Goal: Transaction & Acquisition: Purchase product/service

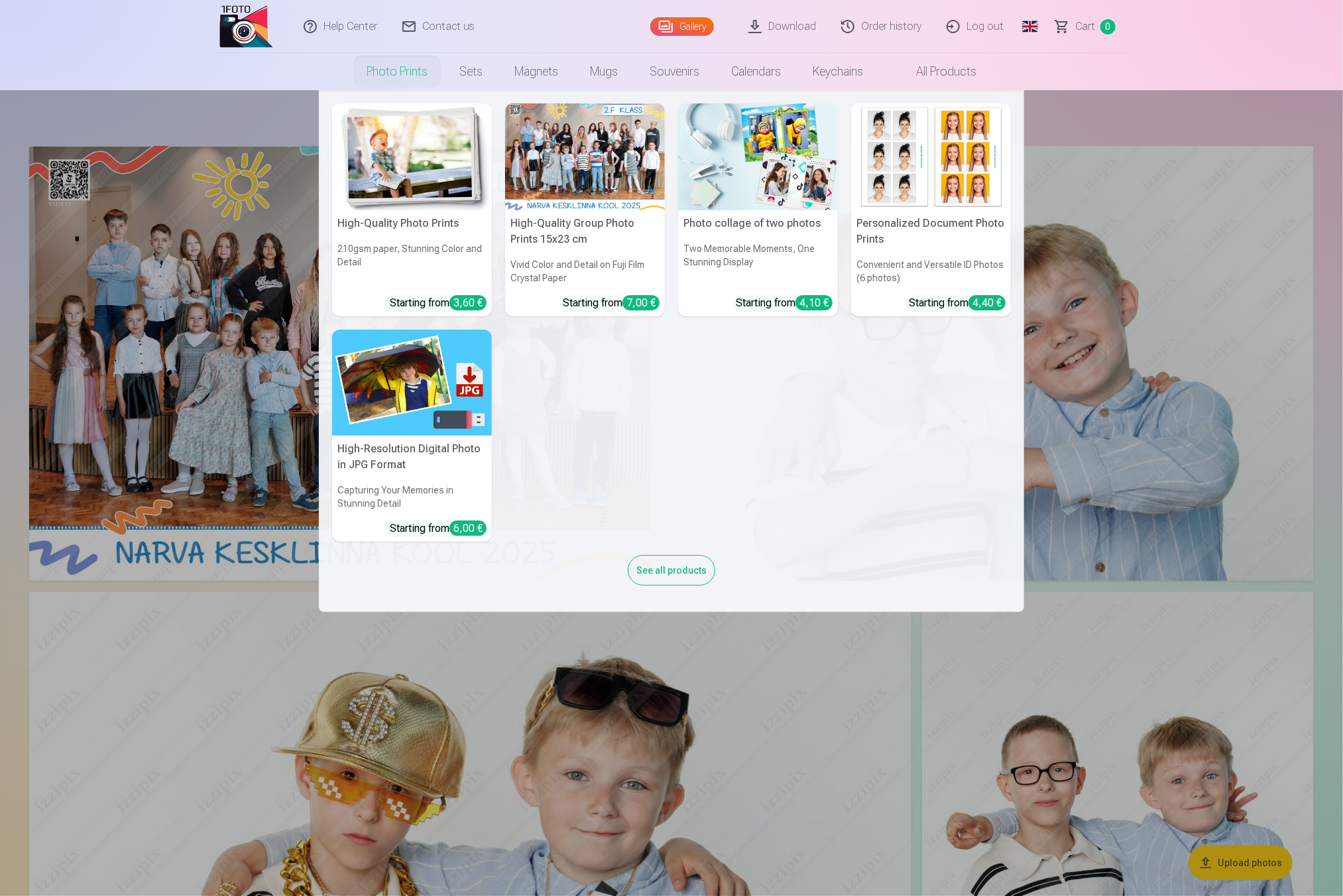
click at [714, 168] on img at bounding box center [758, 157] width 160 height 106
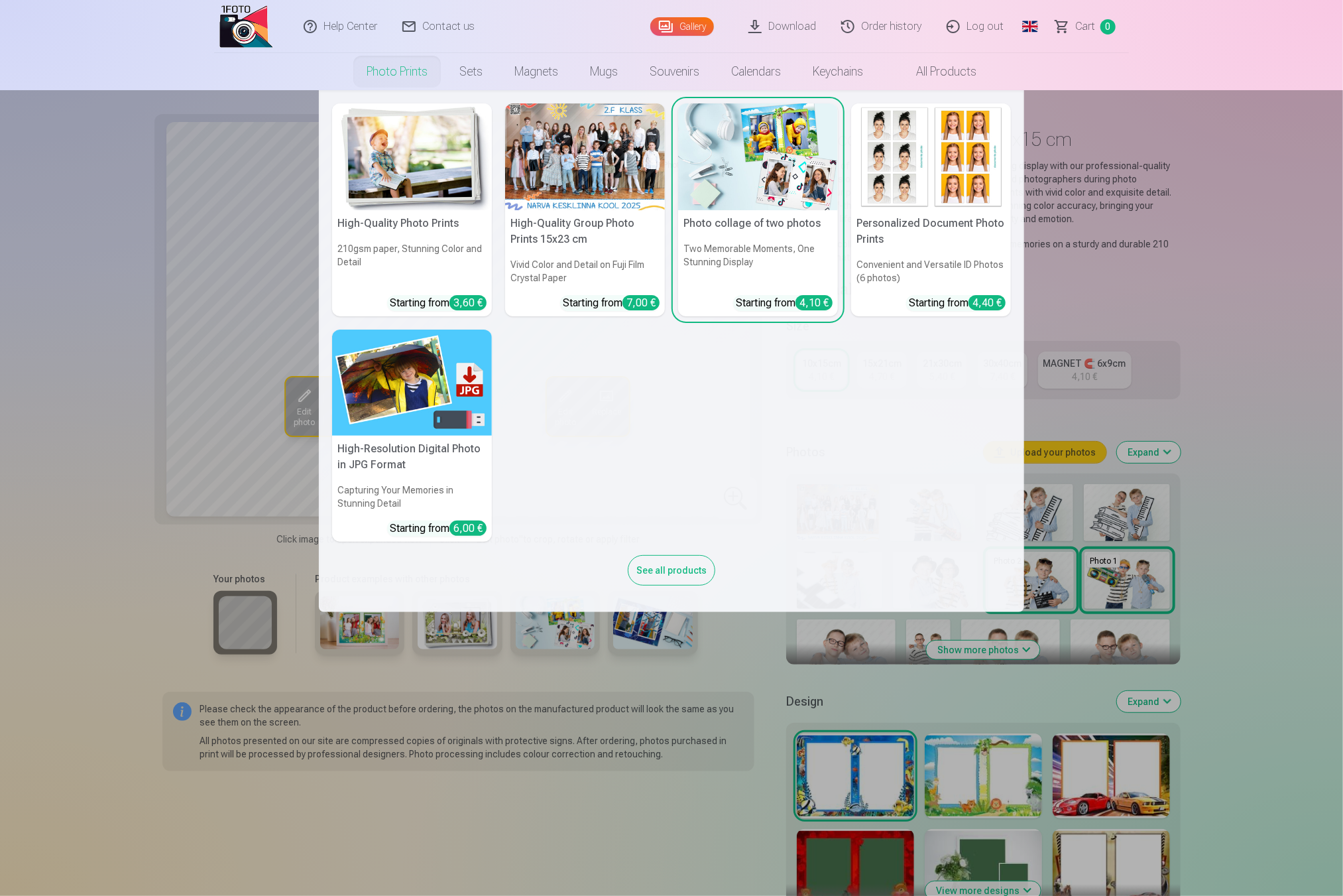
click at [430, 151] on img at bounding box center [412, 157] width 160 height 106
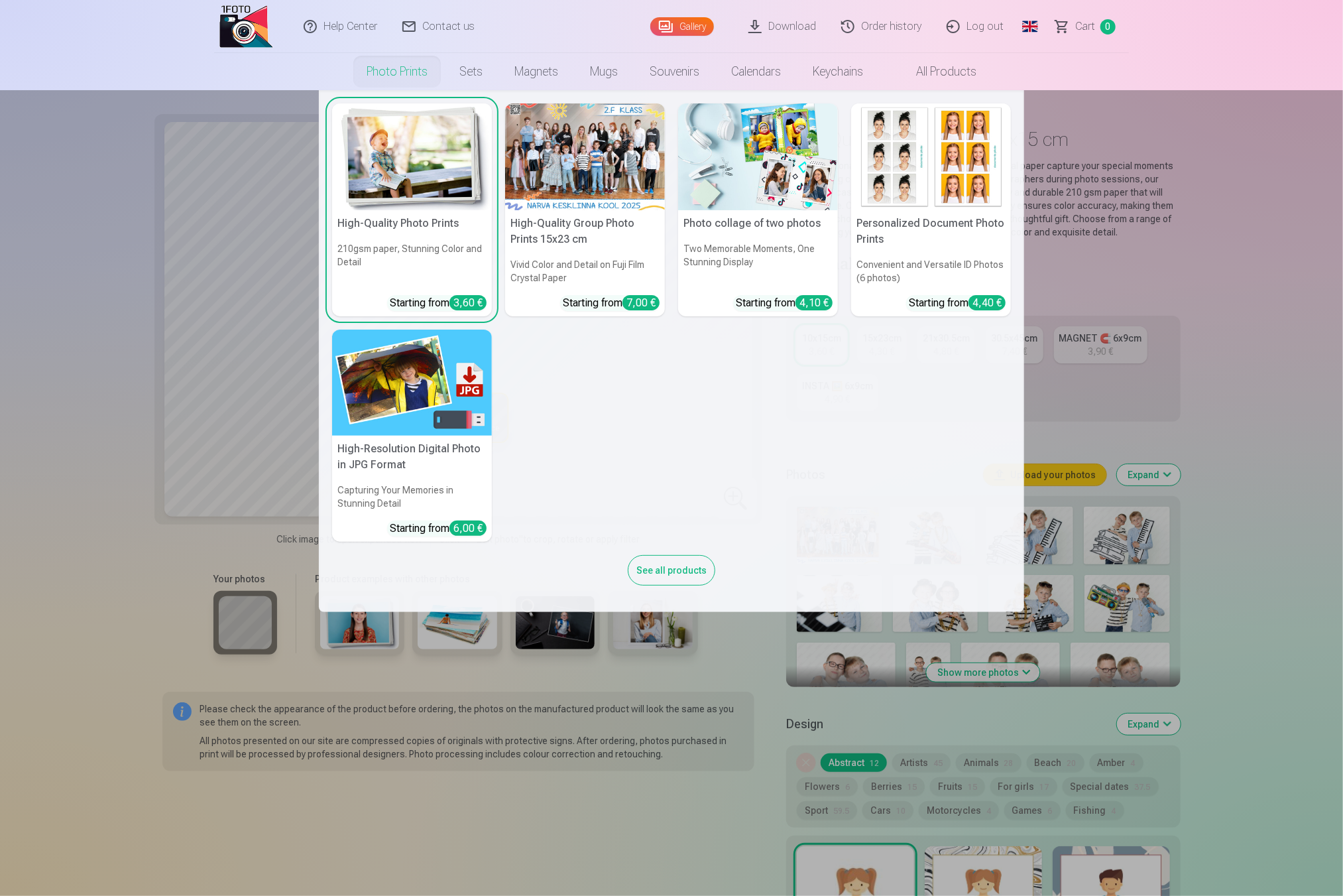
click at [773, 152] on img at bounding box center [758, 157] width 160 height 106
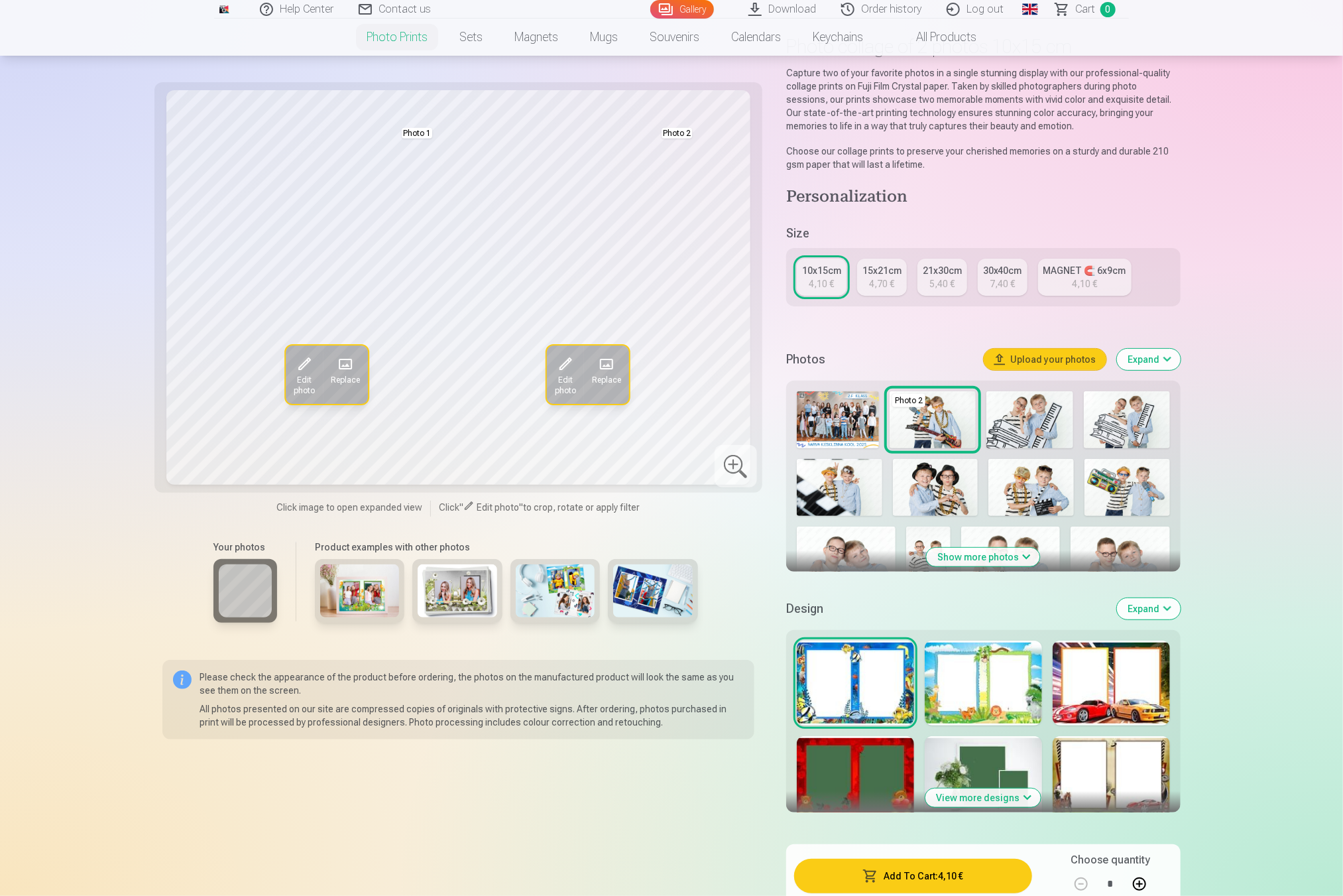
scroll to position [93, 0]
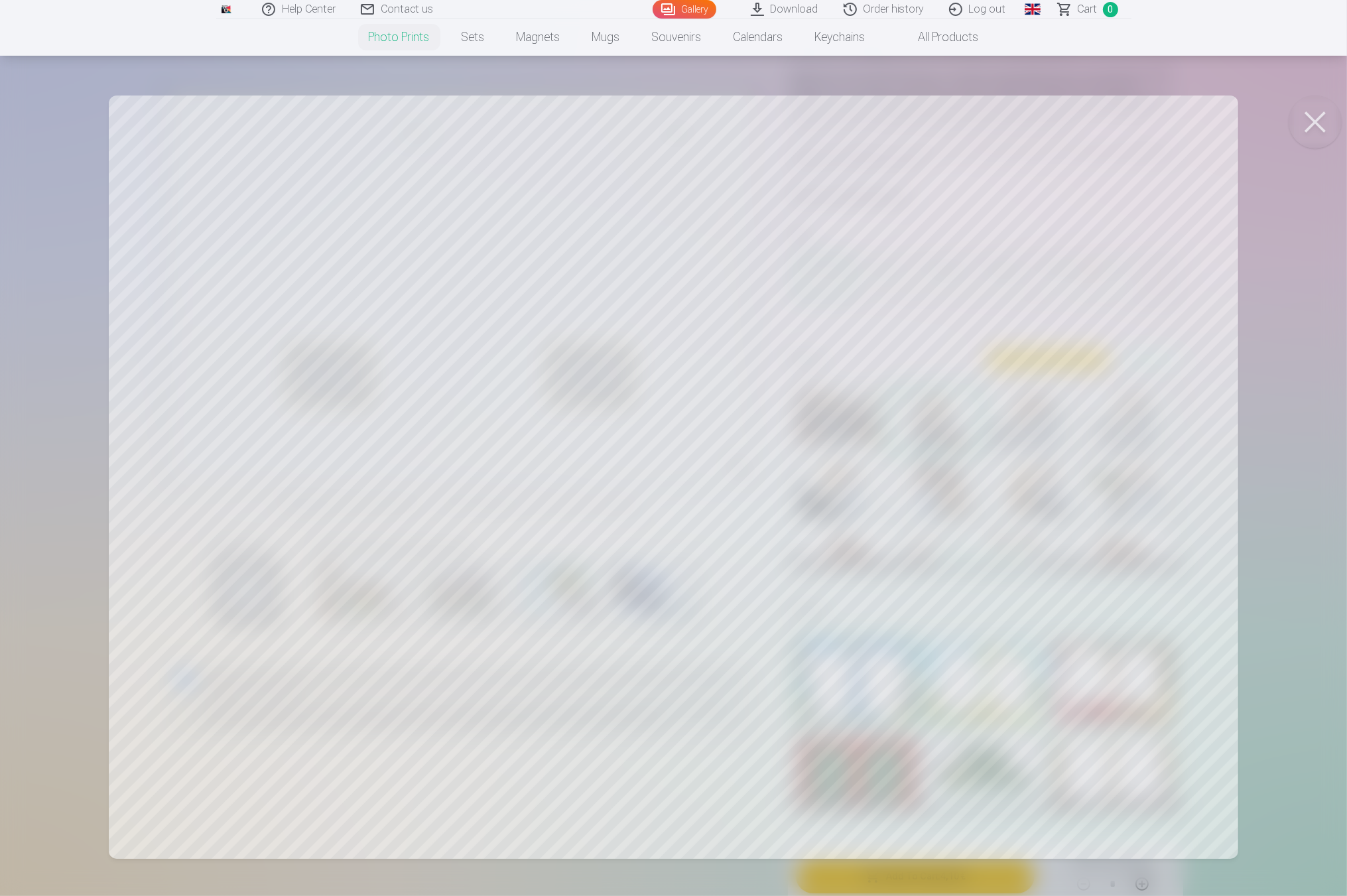
click at [1315, 121] on button at bounding box center [1315, 121] width 53 height 53
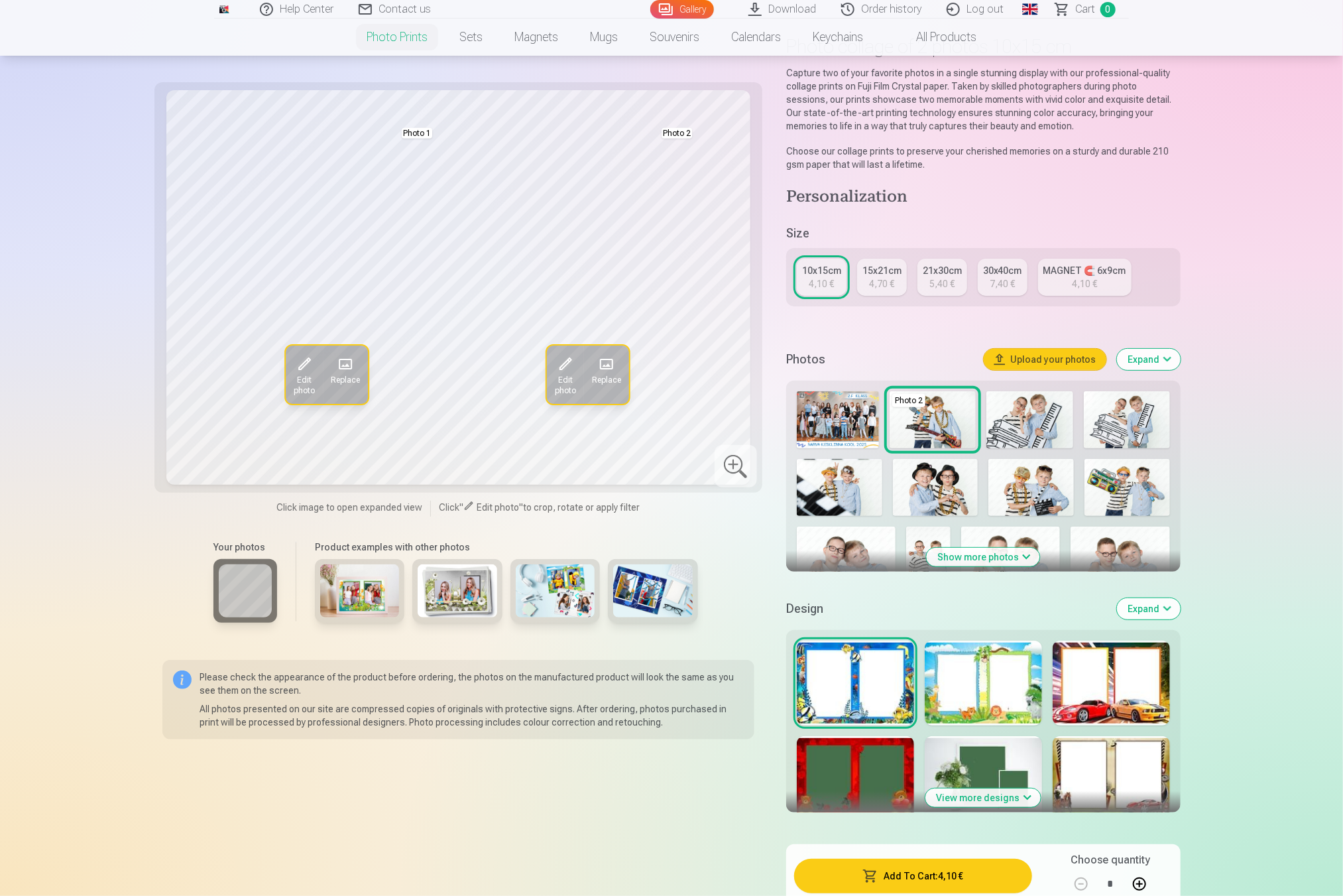
click at [562, 385] on span "Edit photo" at bounding box center [565, 385] width 21 height 21
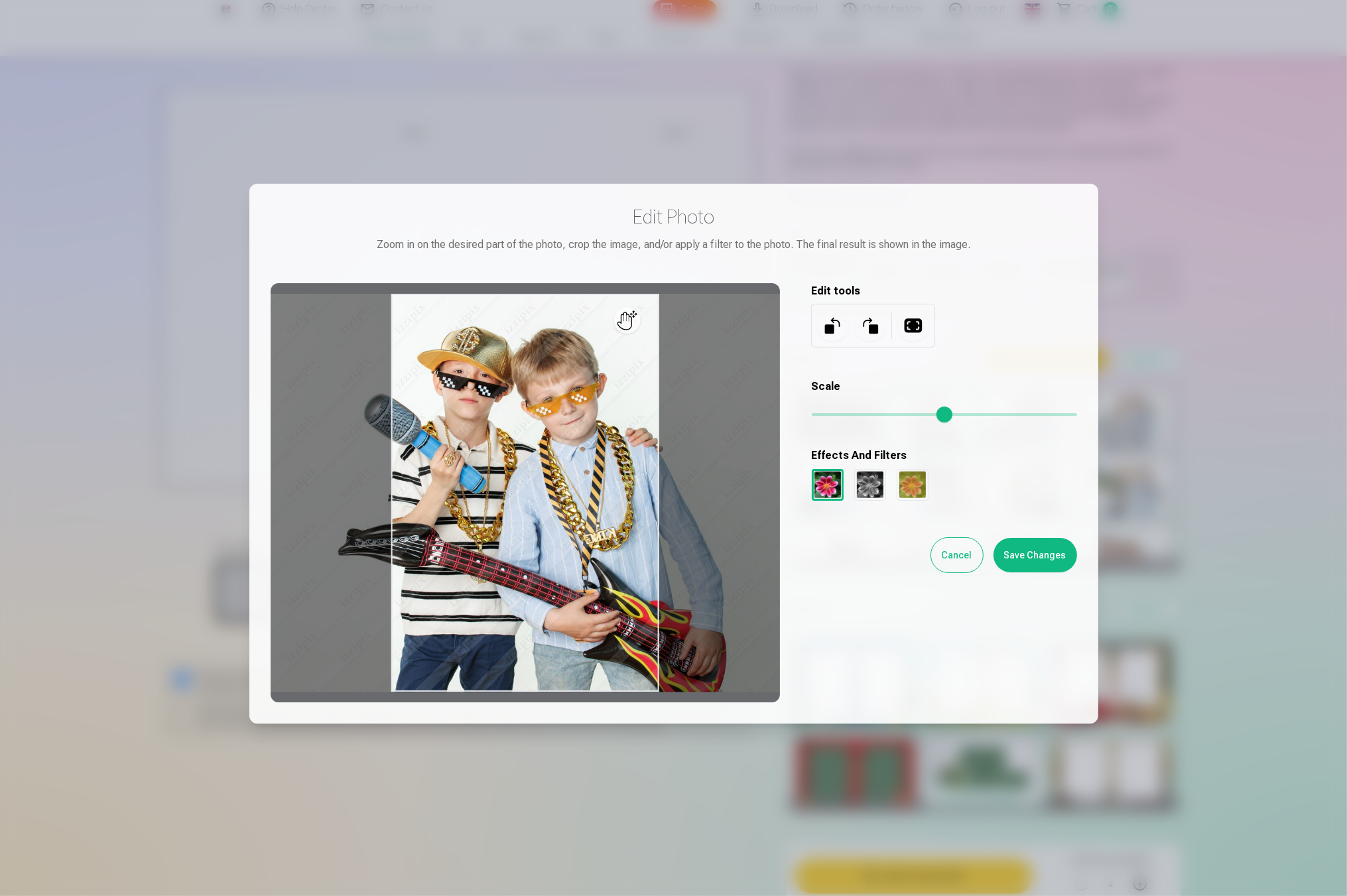
click at [960, 551] on button "Cancel" at bounding box center [956, 555] width 51 height 35
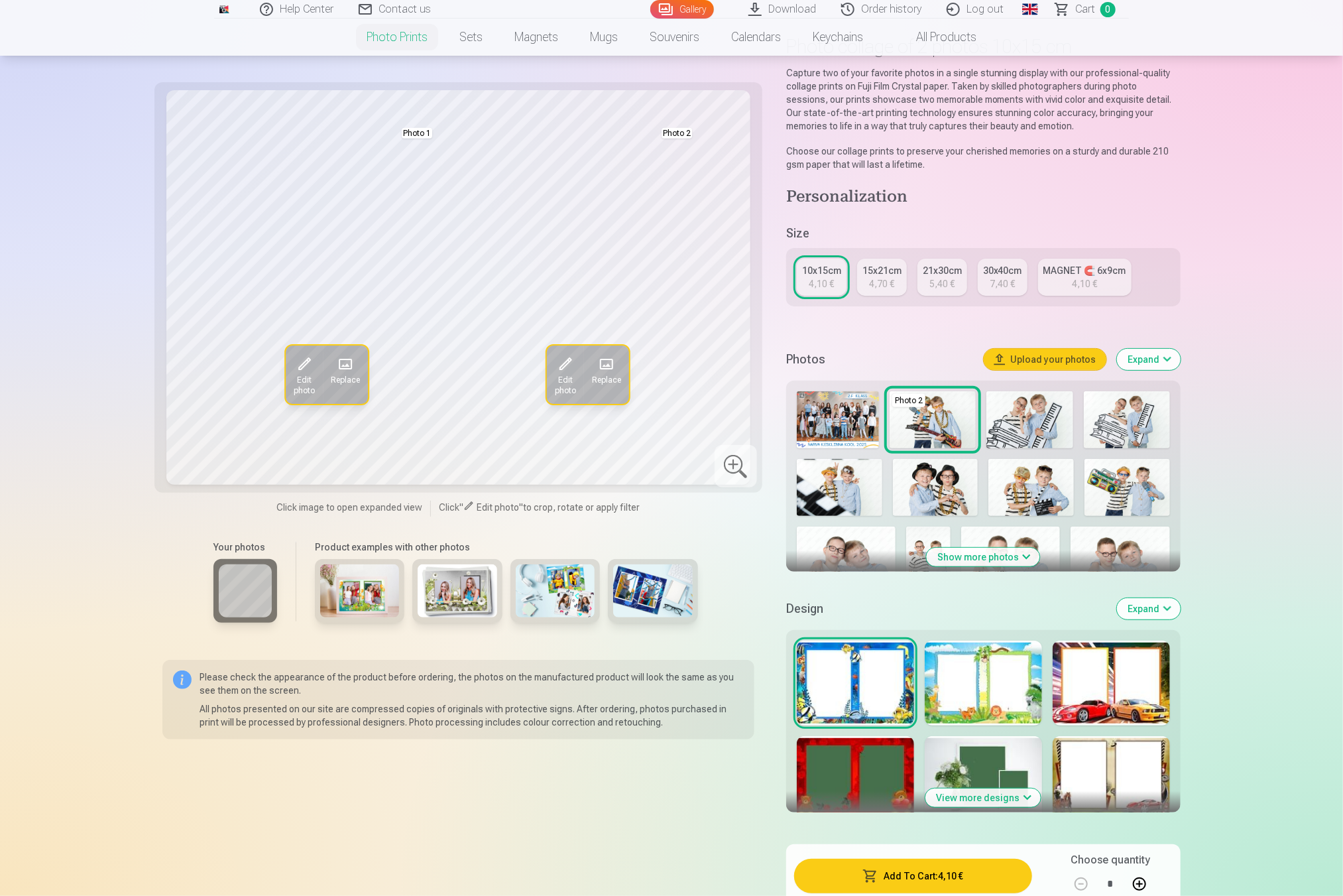
click at [1060, 281] on link "MAGNET 🧲 6x9cm 4,10 €" at bounding box center [1085, 277] width 94 height 37
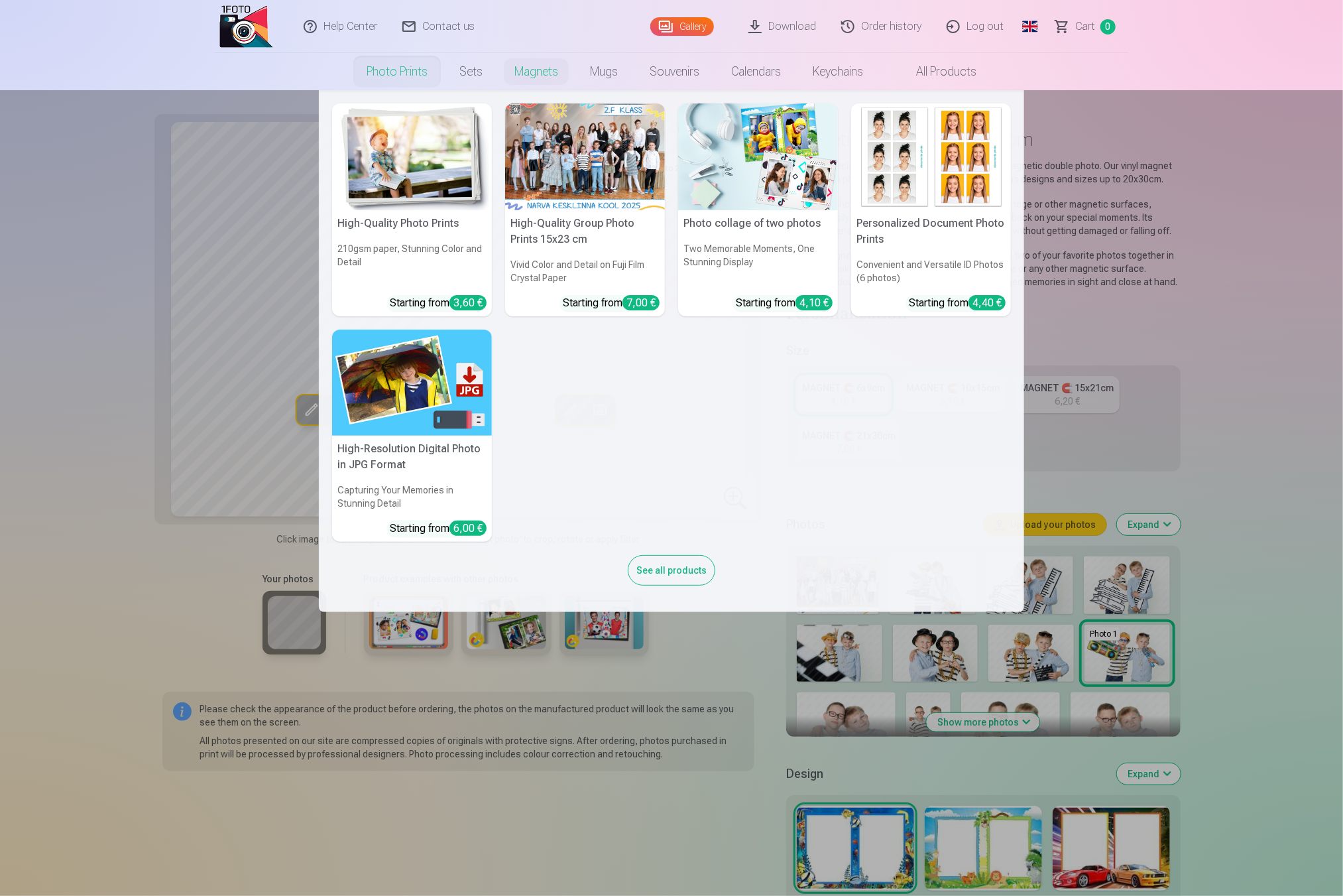
click at [747, 144] on img at bounding box center [758, 157] width 160 height 106
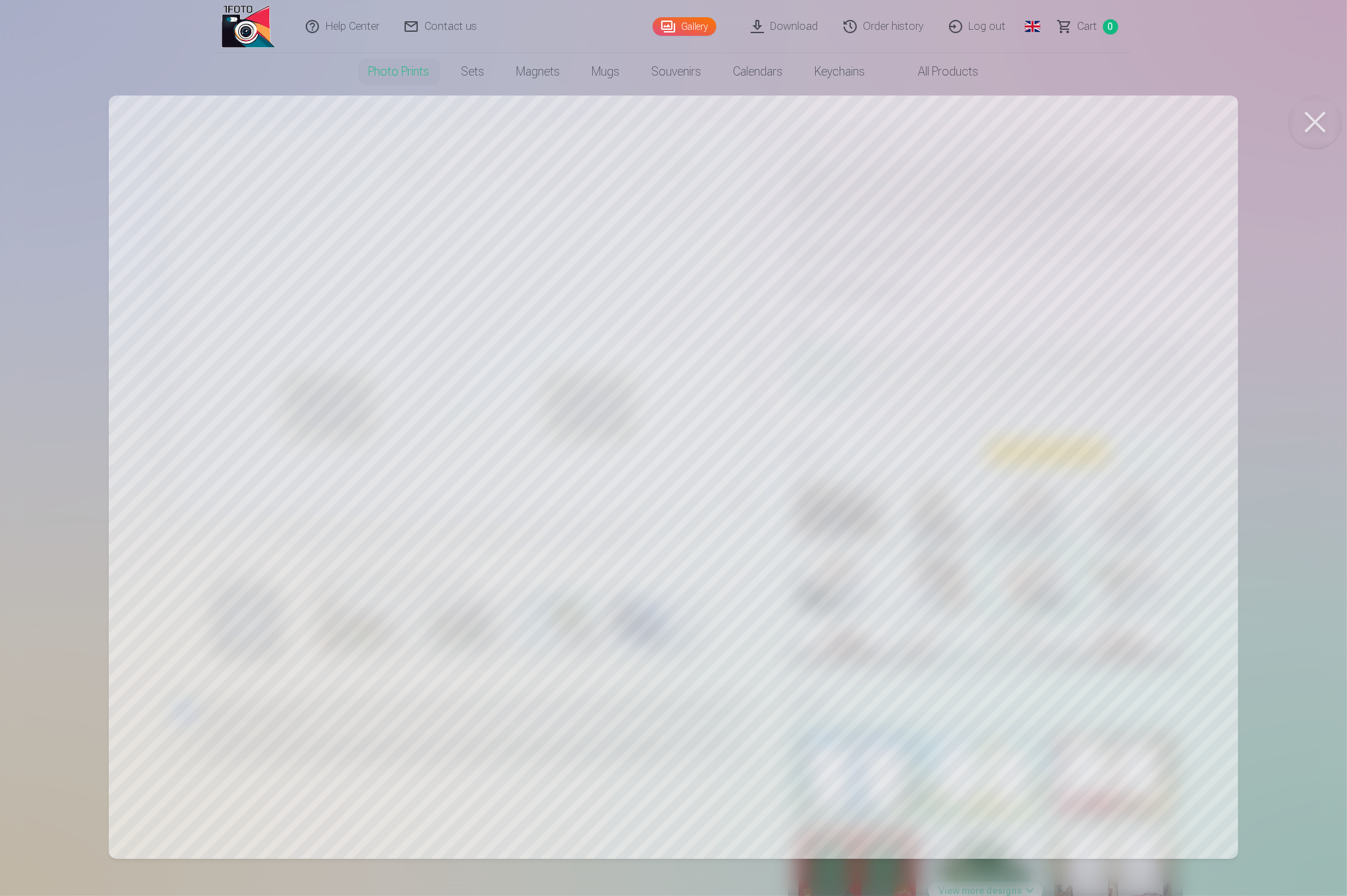
click at [846, 381] on div at bounding box center [674, 448] width 1347 height 896
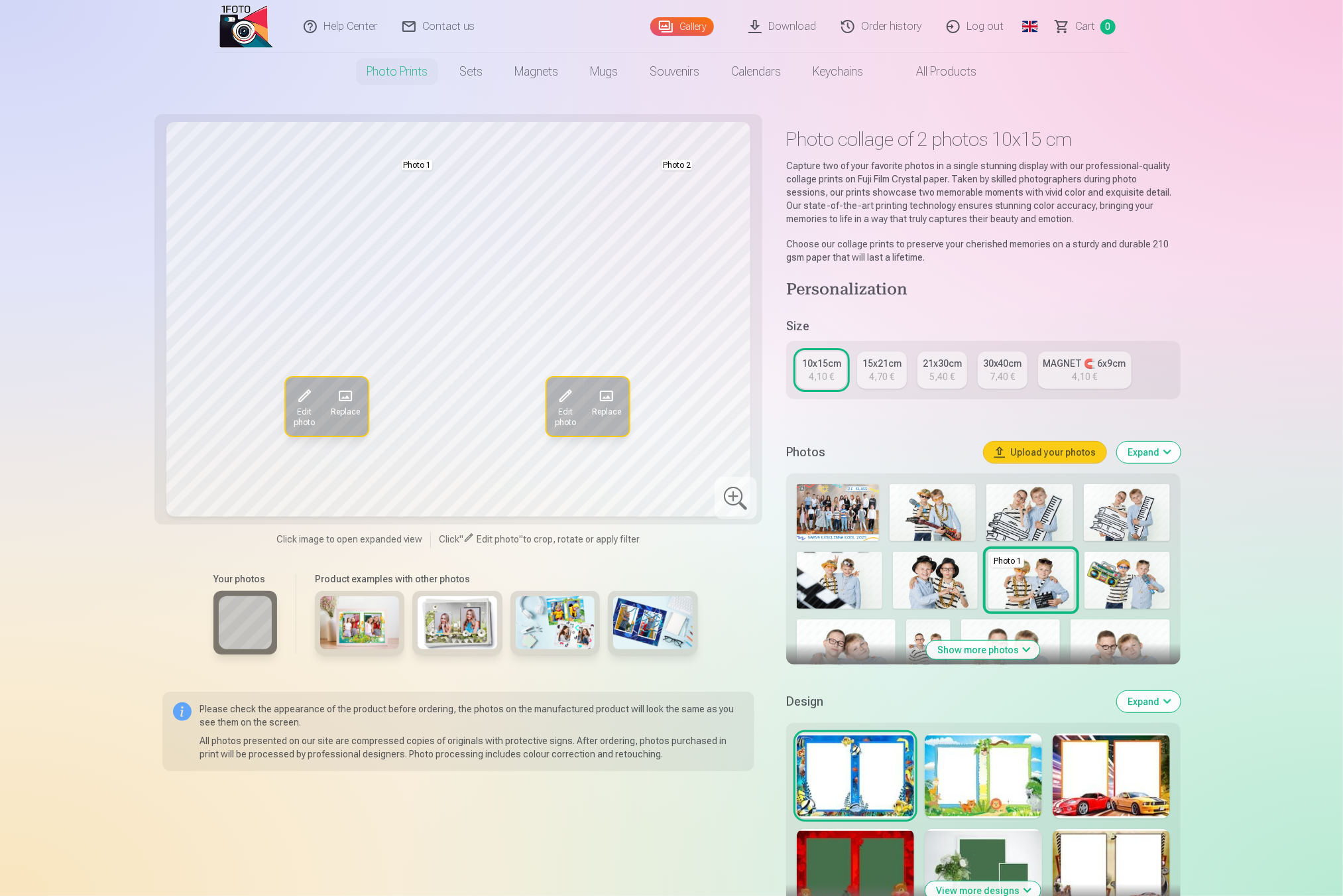
click at [565, 411] on span "Edit photo" at bounding box center [565, 417] width 21 height 21
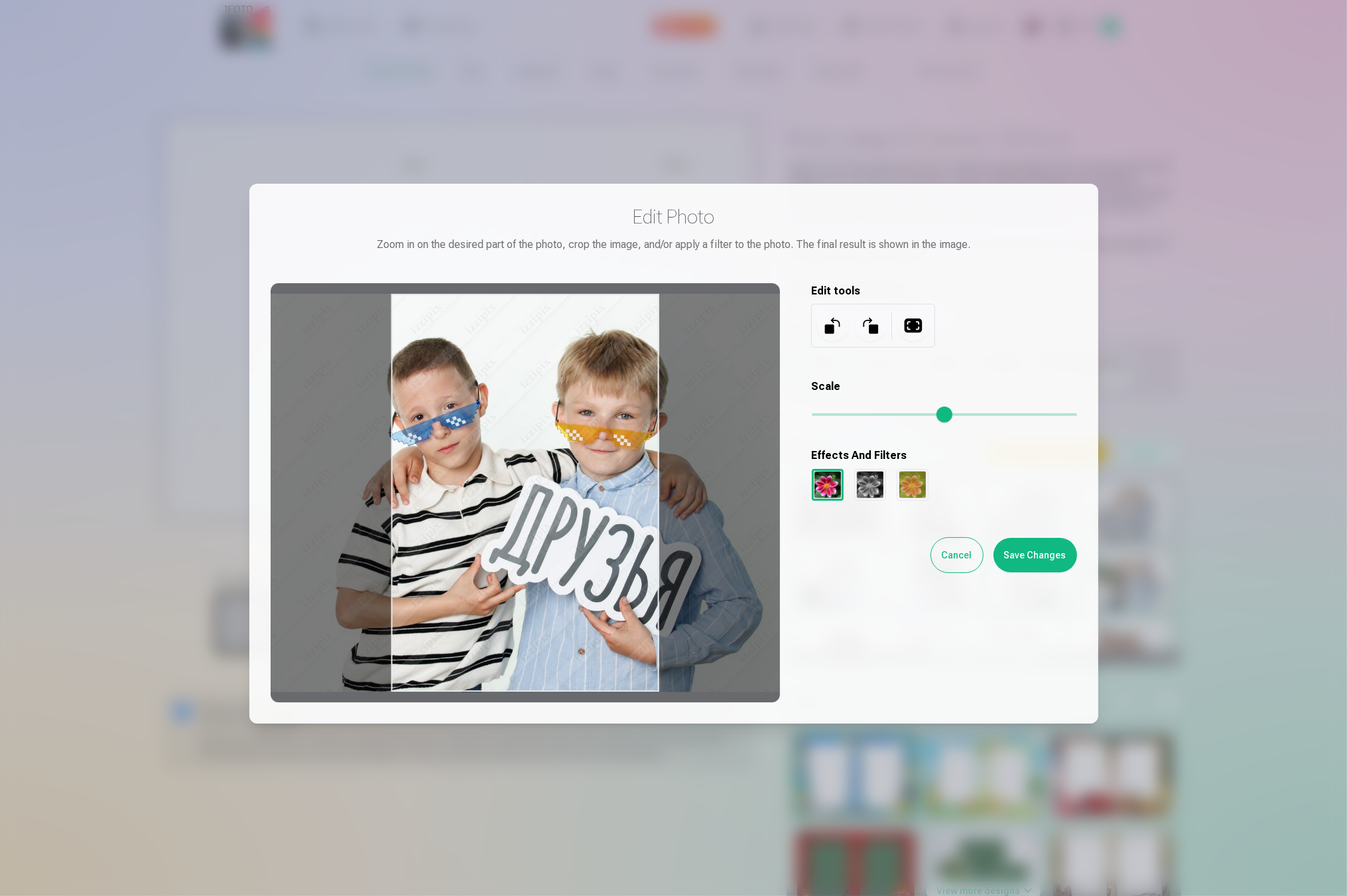
drag, startPoint x: 632, startPoint y: 483, endPoint x: 648, endPoint y: 460, distance: 28.0
click at [648, 460] on div at bounding box center [525, 493] width 509 height 419
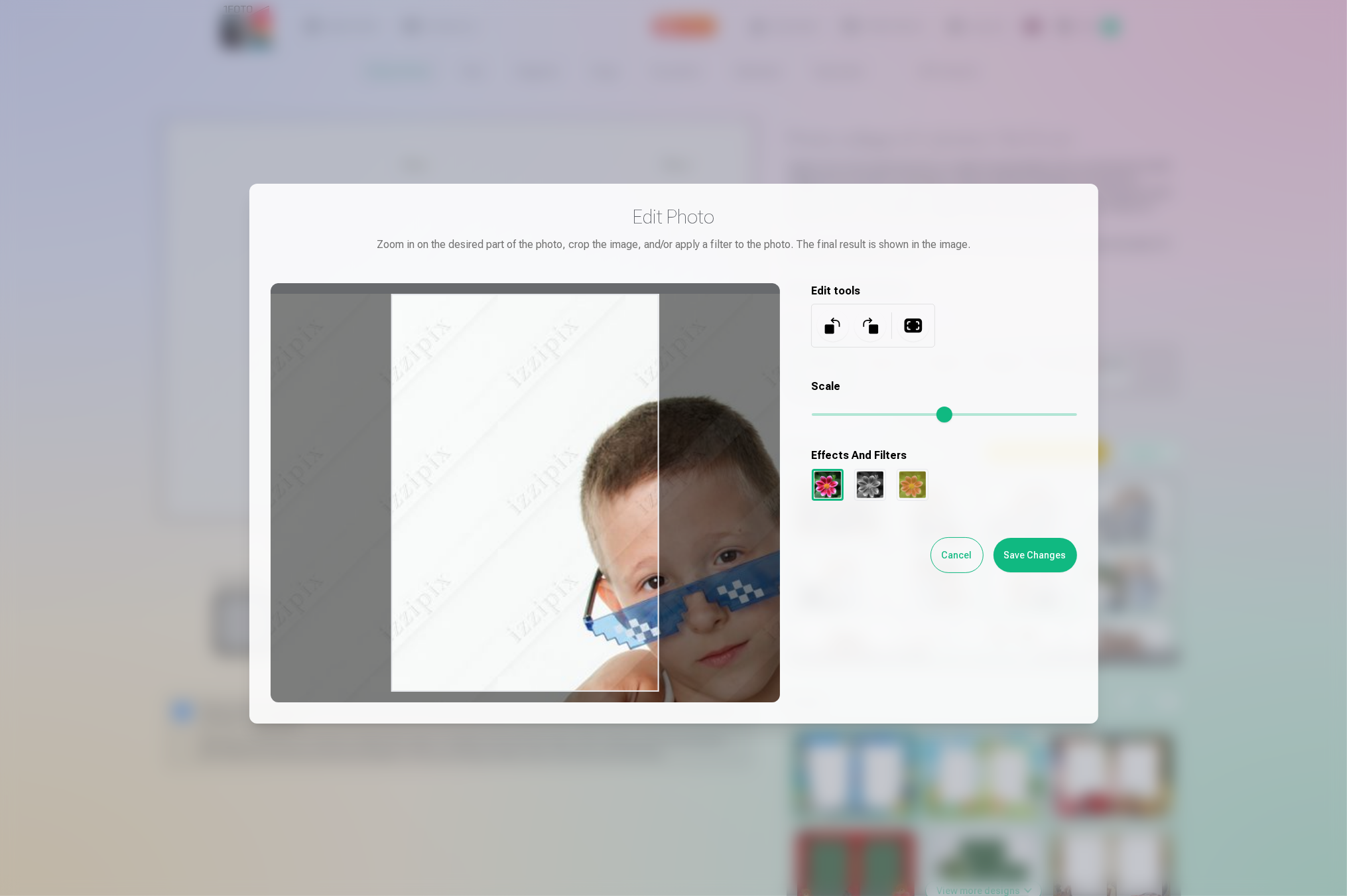
type input "*"
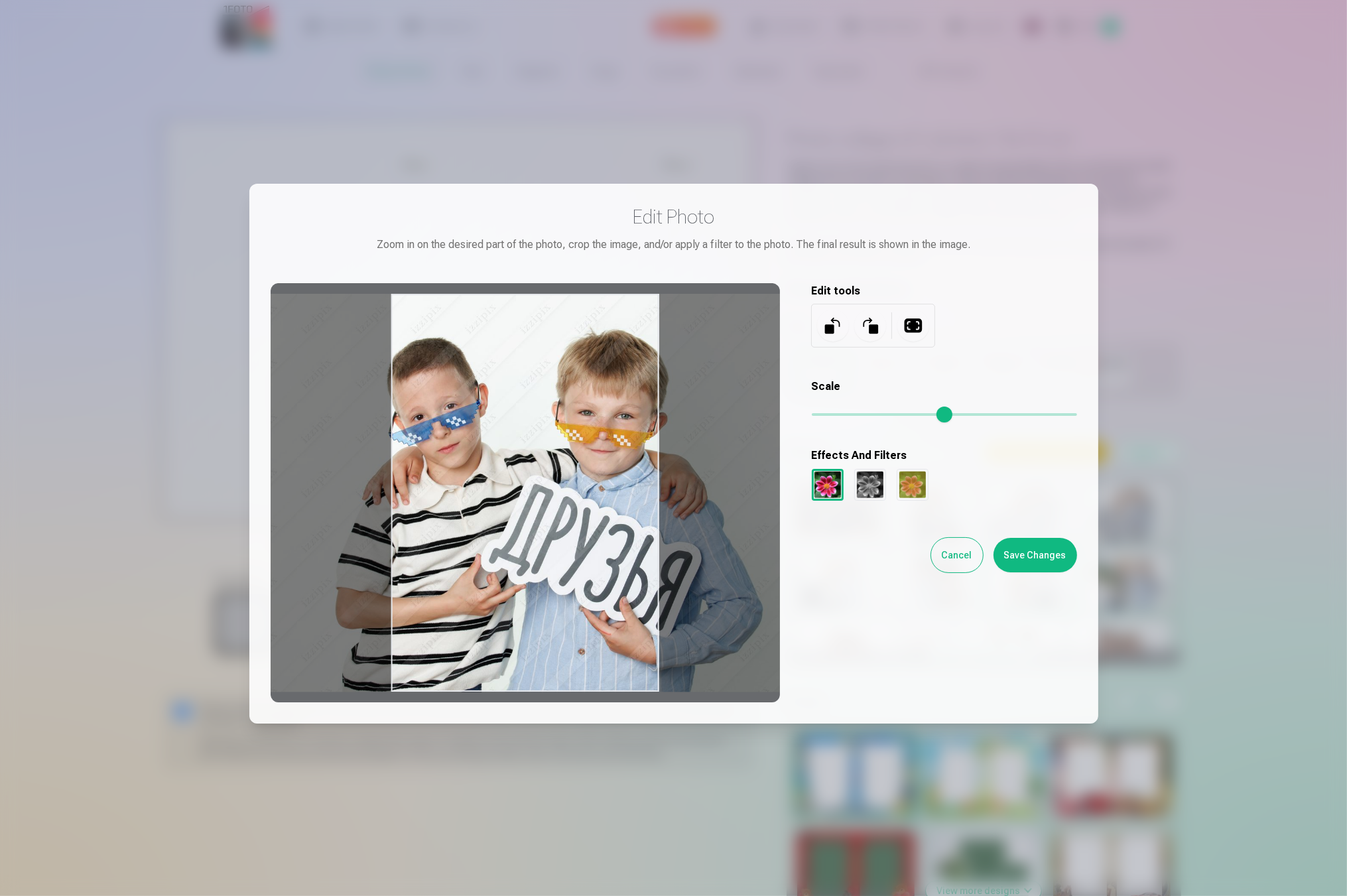
drag, startPoint x: 822, startPoint y: 418, endPoint x: 729, endPoint y: 423, distance: 93.1
click at [812, 416] on input "range" at bounding box center [944, 415] width 265 height 3
click at [965, 561] on button "Cancel" at bounding box center [956, 555] width 51 height 35
